Goal: Task Accomplishment & Management: Manage account settings

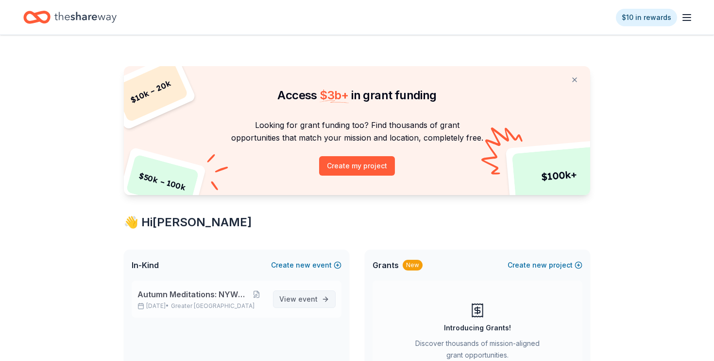
click at [298, 299] on span "View event" at bounding box center [298, 299] width 38 height 12
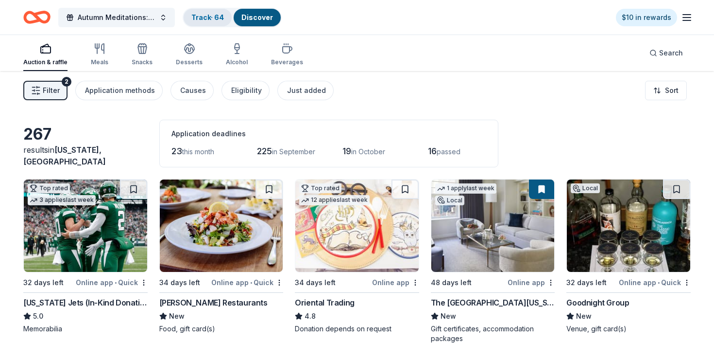
click at [206, 19] on link "Track · 64" at bounding box center [207, 17] width 33 height 8
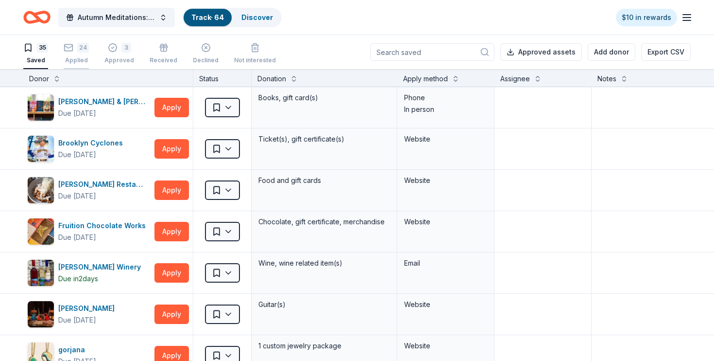
click at [78, 56] on div "Applied" at bounding box center [76, 60] width 25 height 8
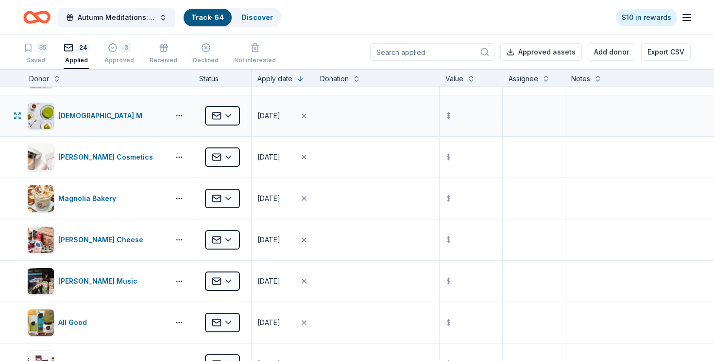
scroll to position [508, 0]
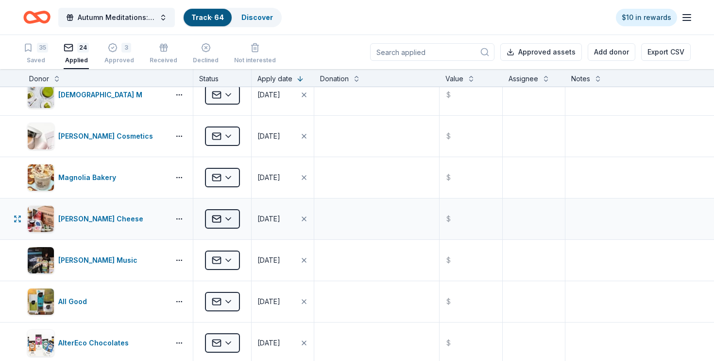
click at [229, 216] on html "Autumn Meditations: NYWC at 41 Track · 64 Discover $10 in rewards 35 Saved 24 A…" at bounding box center [357, 180] width 714 height 361
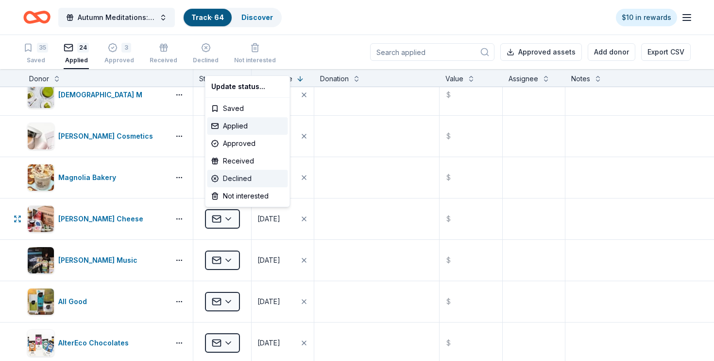
click at [237, 177] on div "Declined" at bounding box center [248, 178] width 81 height 17
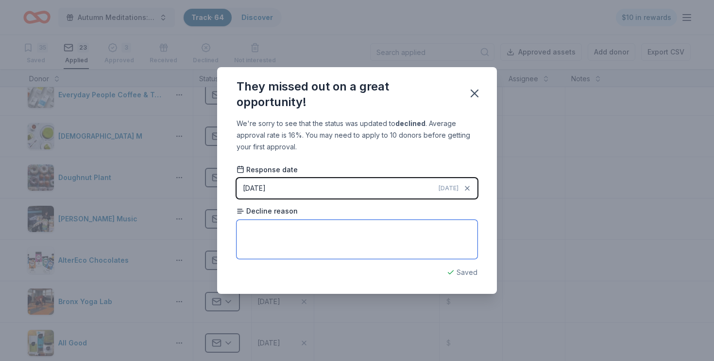
click at [305, 225] on textarea at bounding box center [357, 239] width 241 height 39
type textarea "Can't fulfill all the requests they are receiving at this time."
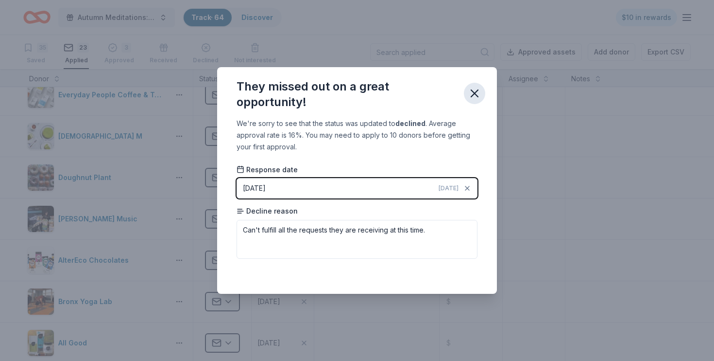
click at [476, 88] on icon "button" at bounding box center [475, 94] width 14 height 14
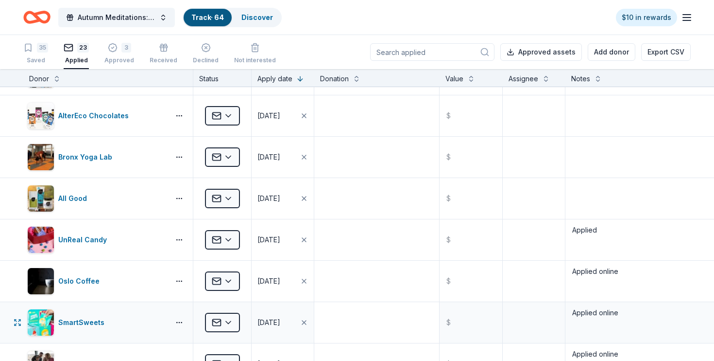
scroll to position [634, 0]
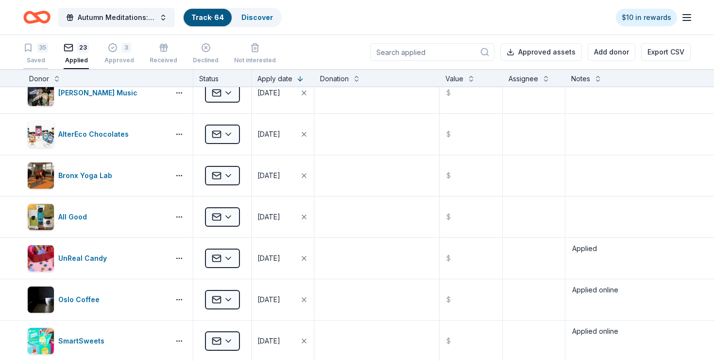
click at [35, 56] on div "Saved" at bounding box center [35, 60] width 25 height 8
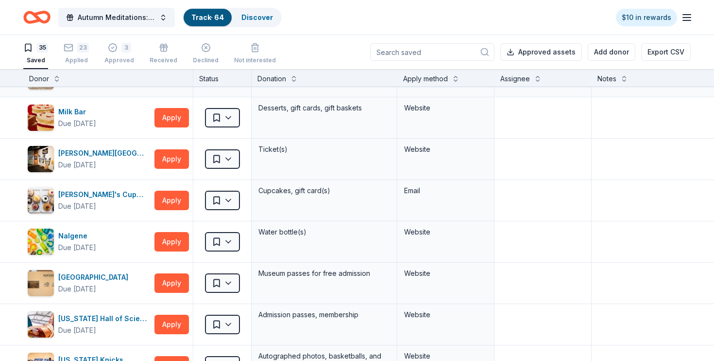
scroll to position [532, 0]
